Goal: Information Seeking & Learning: Learn about a topic

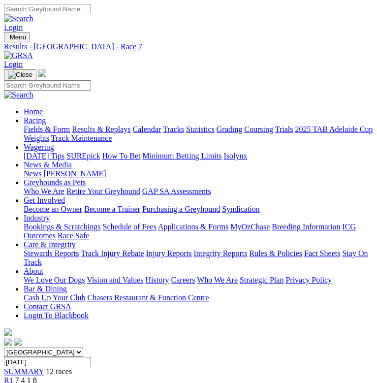
click at [8, 39] on img "Toggle navigation" at bounding box center [8, 39] width 0 height 0
click at [43, 107] on link "Home" at bounding box center [33, 111] width 19 height 8
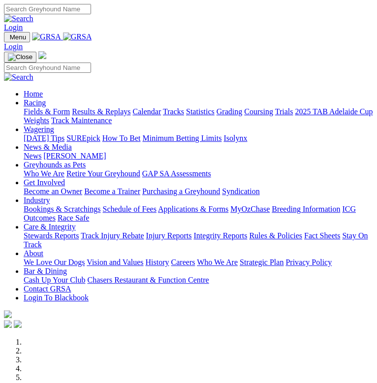
select select "[GEOGRAPHIC_DATA]"
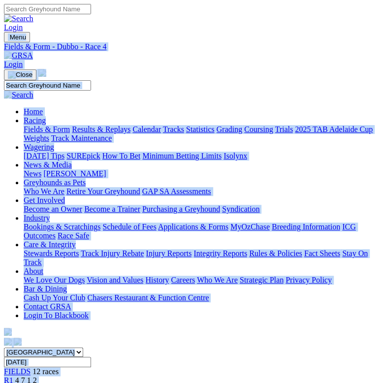
copy body "Menu Fields & Form - Dubbo - Race 4 Login Home Racing Fields & Form Results & R…"
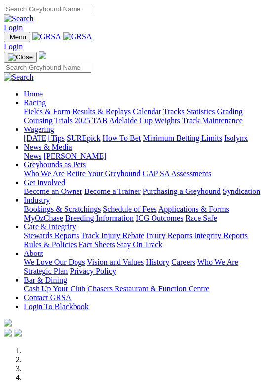
select select "[GEOGRAPHIC_DATA]"
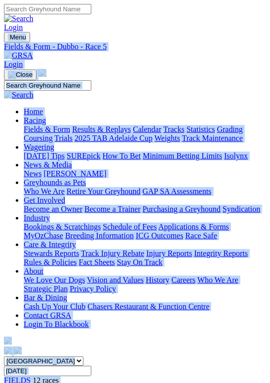
click at [83, 357] on select "[GEOGRAPHIC_DATA] [GEOGRAPHIC_DATA] [GEOGRAPHIC_DATA] [GEOGRAPHIC_DATA] [GEOGRA…" at bounding box center [43, 361] width 79 height 9
click at [8, 39] on img "Toggle navigation" at bounding box center [8, 39] width 0 height 0
click at [43, 107] on link "Home" at bounding box center [33, 111] width 19 height 8
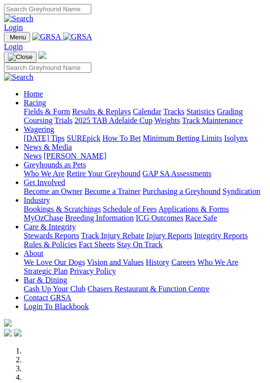
select select "[GEOGRAPHIC_DATA]"
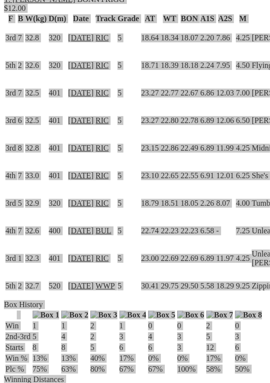
scroll to position [2122, 0]
